Goal: Task Accomplishment & Management: Complete application form

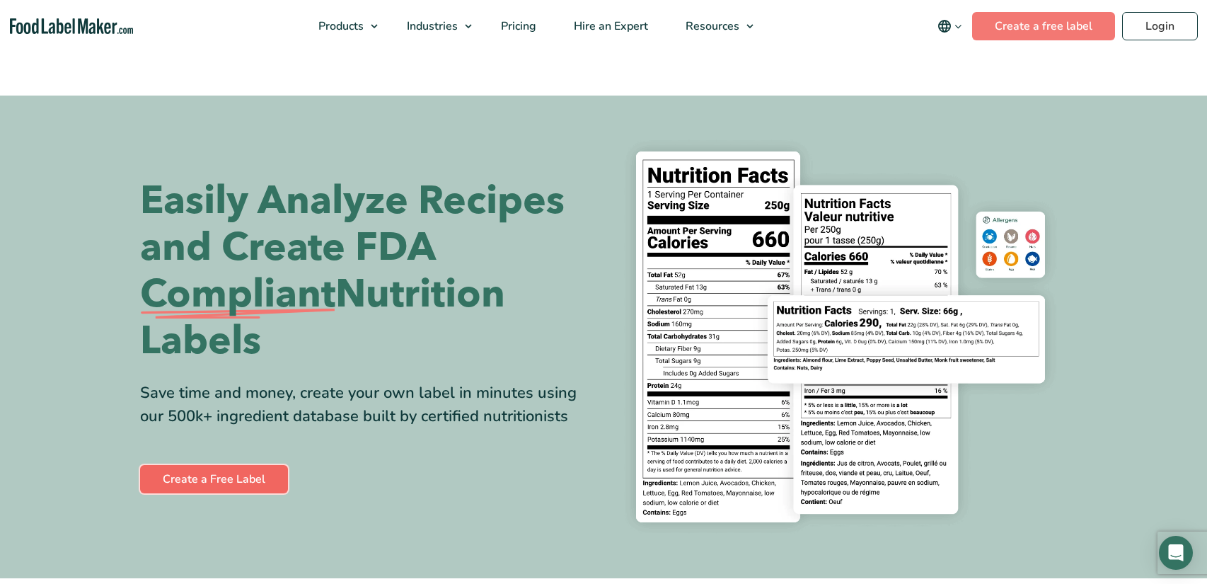
click at [265, 473] on link "Create a Free Label" at bounding box center [214, 479] width 148 height 28
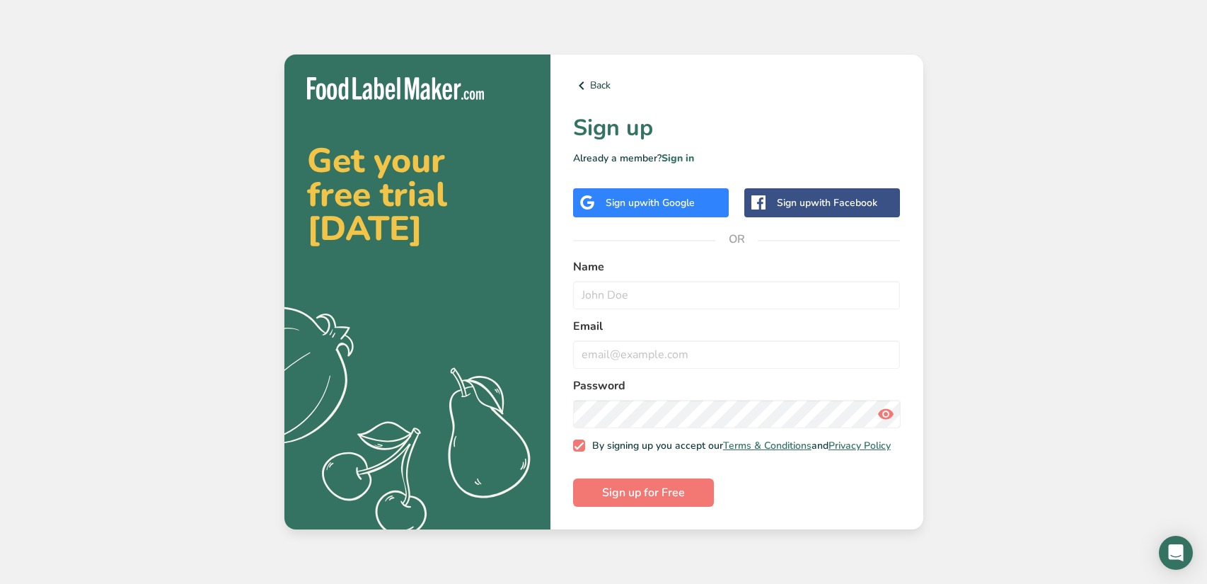
click at [677, 198] on span "with Google" at bounding box center [666, 202] width 55 height 13
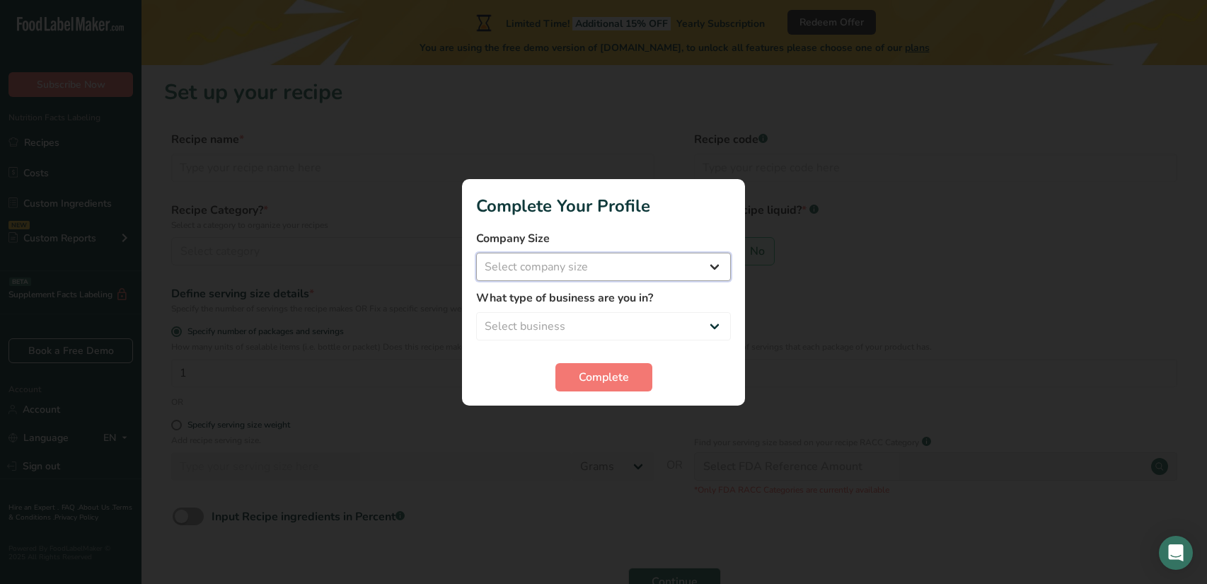
click at [649, 254] on select "Select company size Fewer than 10 Employees 10 to 50 Employees 51 to 500 Employ…" at bounding box center [603, 267] width 255 height 28
click at [727, 265] on select "Select company size Fewer than 10 Employees 10 to 50 Employees 51 to 500 Employ…" at bounding box center [603, 267] width 255 height 28
click at [707, 265] on select "Select company size Fewer than 10 Employees 10 to 50 Employees 51 to 500 Employ…" at bounding box center [603, 267] width 255 height 28
click at [761, 251] on div at bounding box center [603, 292] width 1207 height 584
click at [648, 324] on select "Select business Packaged Food Manufacturer Restaurant & Cafe Bakery Meal Plans …" at bounding box center [603, 326] width 255 height 28
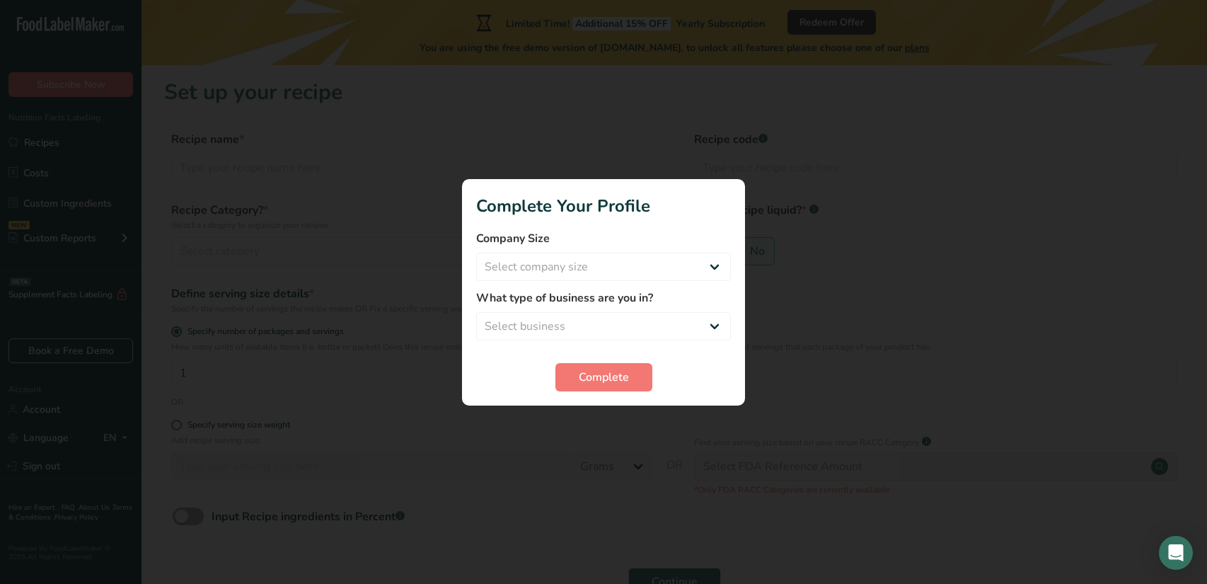
click at [941, 272] on div at bounding box center [603, 292] width 1207 height 584
click at [726, 561] on div at bounding box center [603, 292] width 1207 height 584
click at [475, 191] on section "Complete Your Profile Company Size Select company size Fewer than 10 Employees …" at bounding box center [603, 292] width 283 height 226
